Goal: Transaction & Acquisition: Purchase product/service

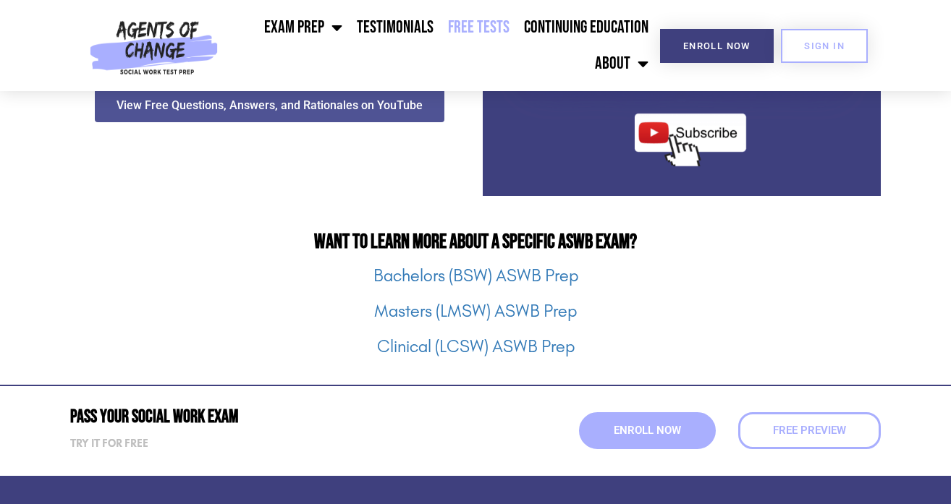
scroll to position [1776, 0]
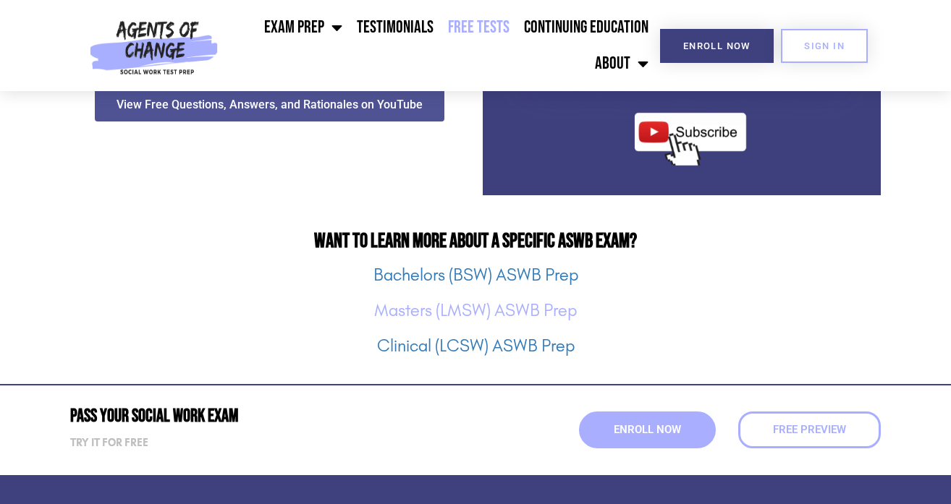
click at [494, 311] on link "Masters (LMSW) ASWB Prep" at bounding box center [475, 310] width 203 height 20
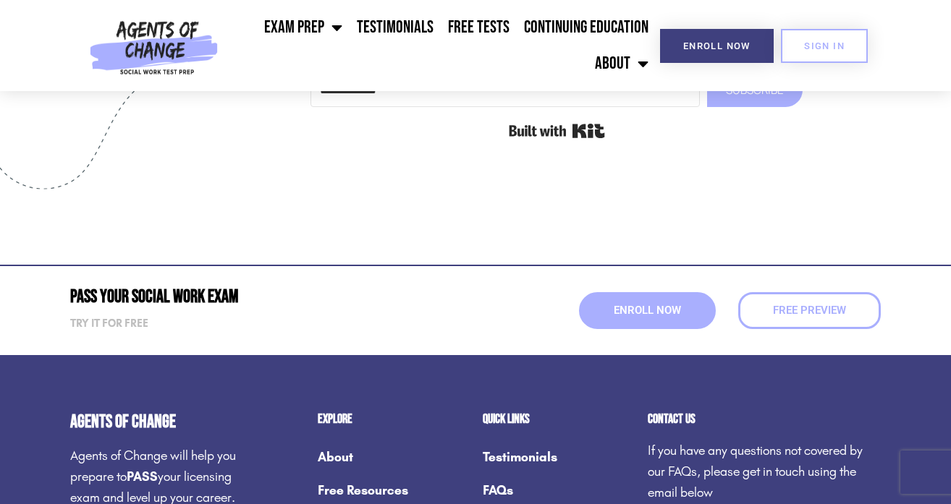
scroll to position [5287, 0]
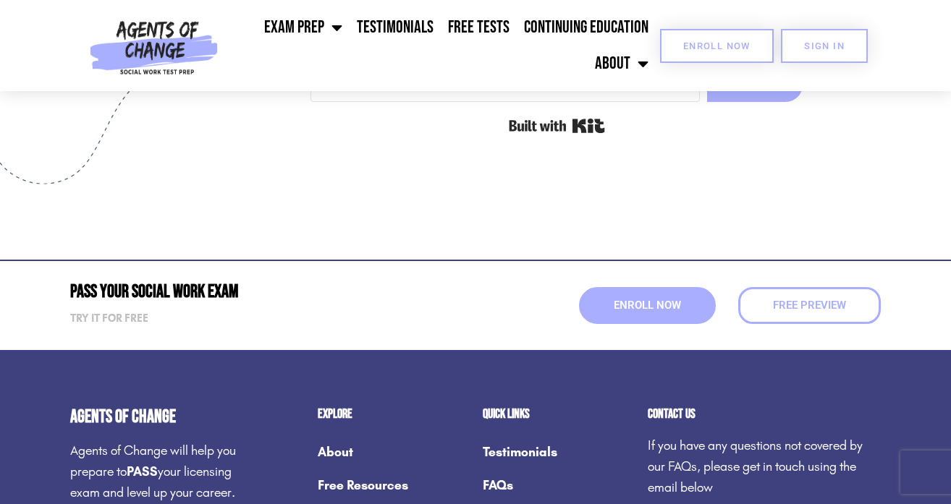
click at [678, 37] on link "Enroll Now" at bounding box center [717, 46] width 114 height 34
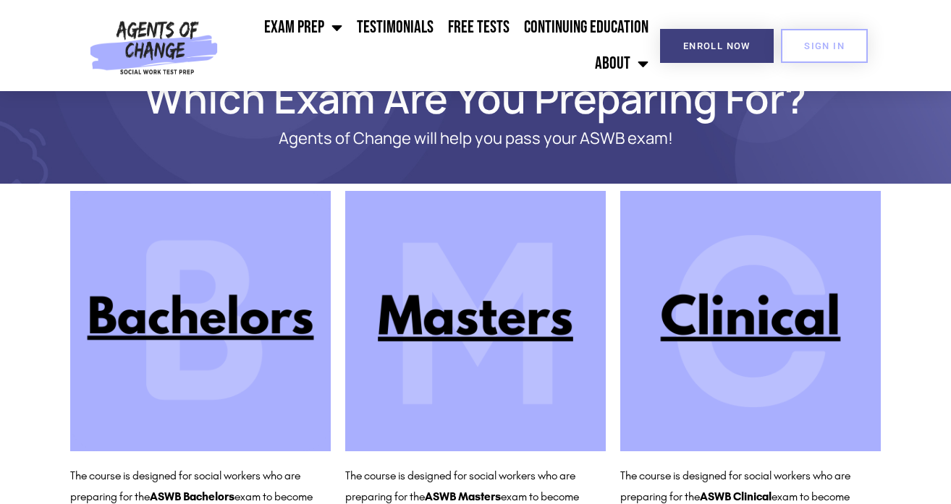
scroll to position [46, 0]
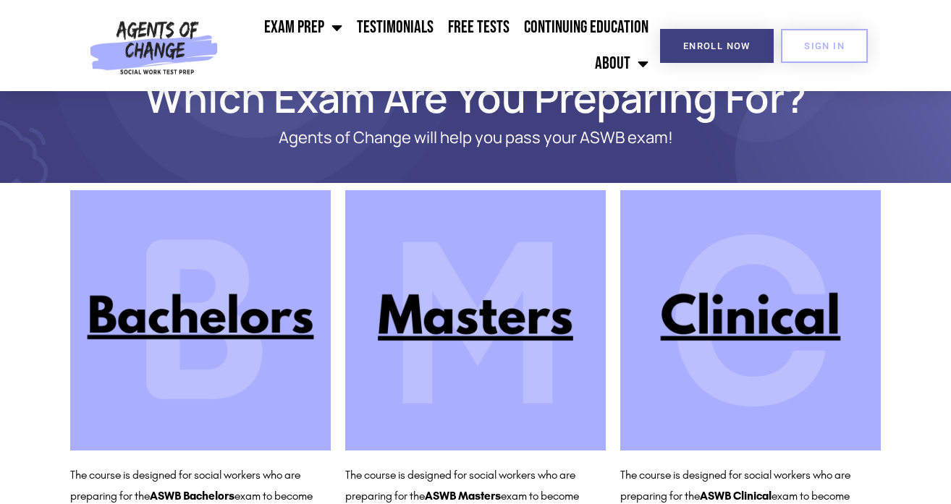
click at [443, 331] on img at bounding box center [475, 320] width 261 height 261
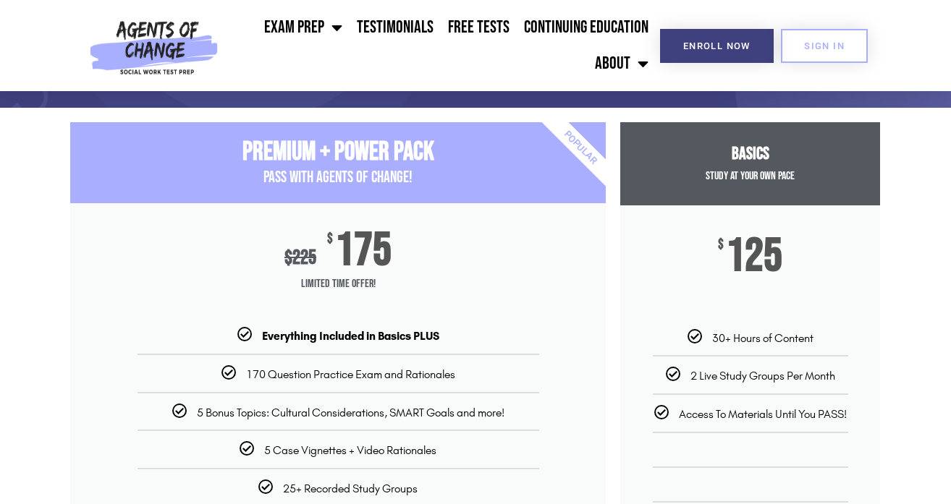
scroll to position [133, 0]
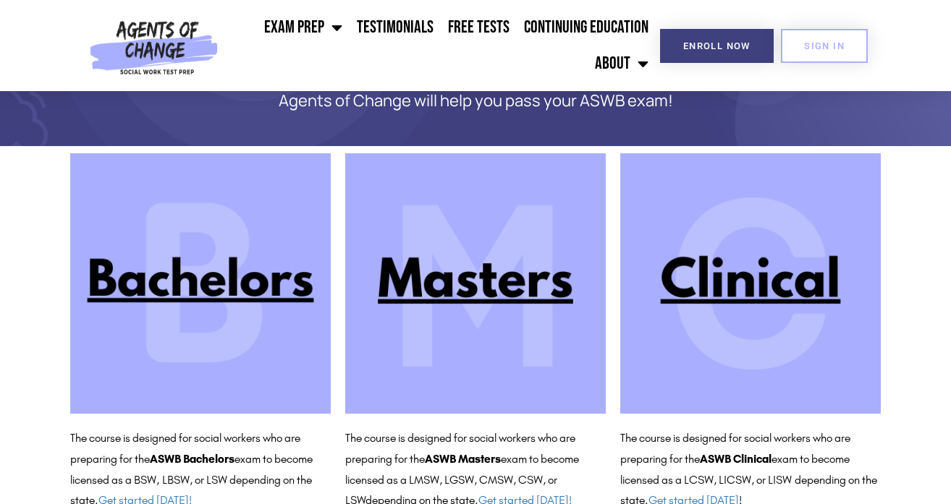
scroll to position [132, 0]
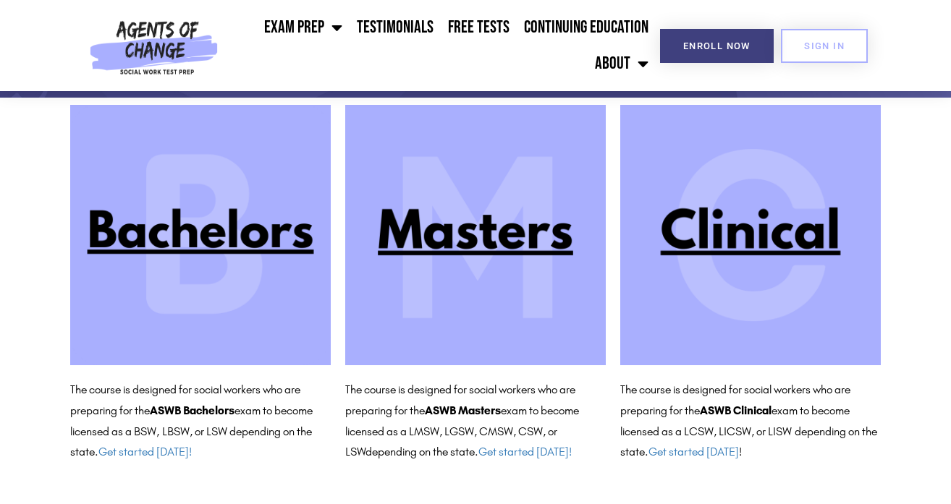
click at [441, 252] on img at bounding box center [475, 235] width 261 height 261
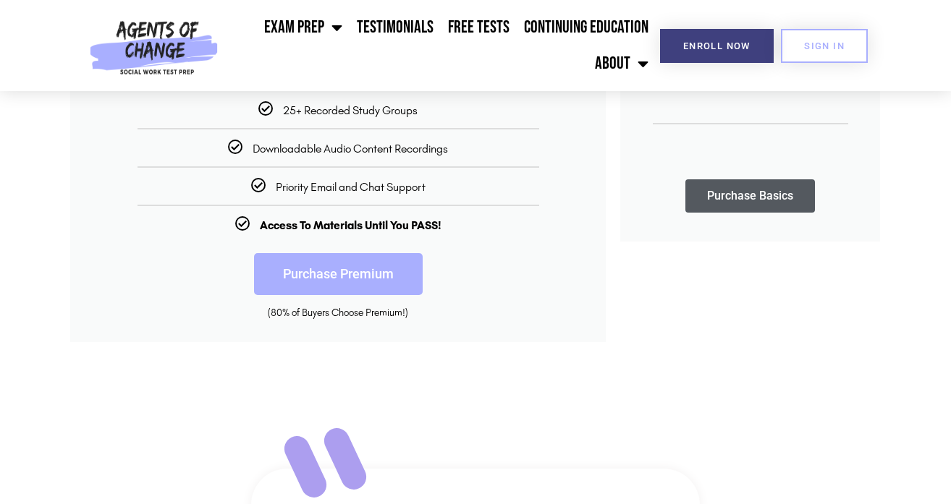
scroll to position [496, 0]
